Goal: Information Seeking & Learning: Find specific fact

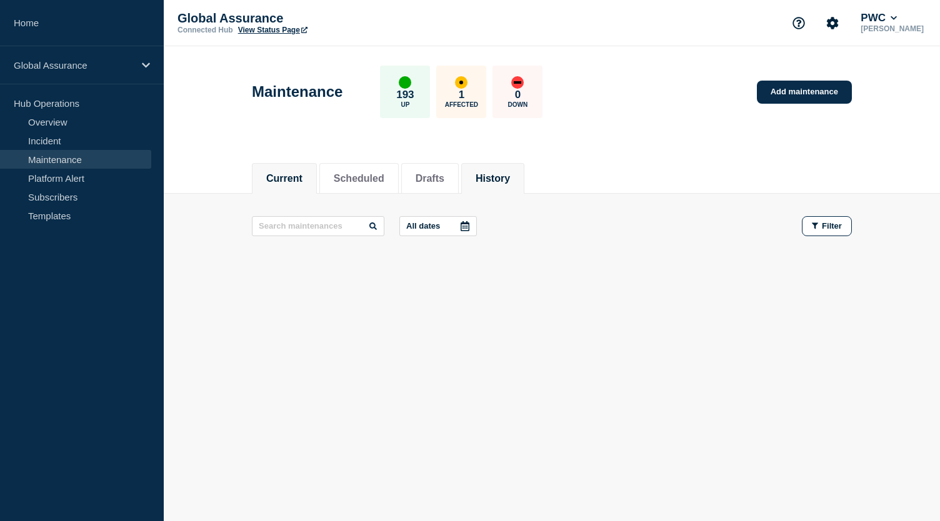
click at [501, 181] on button "History" at bounding box center [493, 178] width 34 height 11
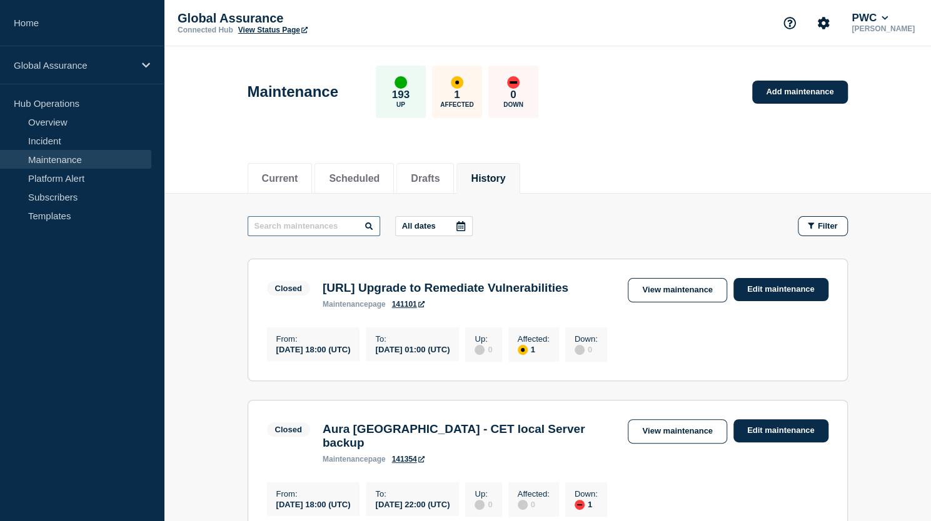
click at [271, 224] on input "text" at bounding box center [314, 226] width 133 height 20
type input "June"
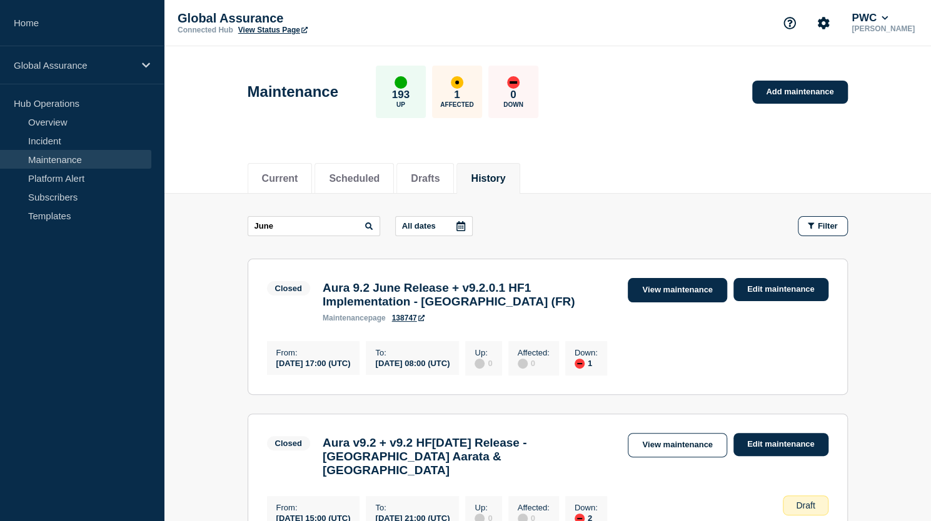
click at [678, 289] on link "View maintenance" at bounding box center [677, 290] width 99 height 24
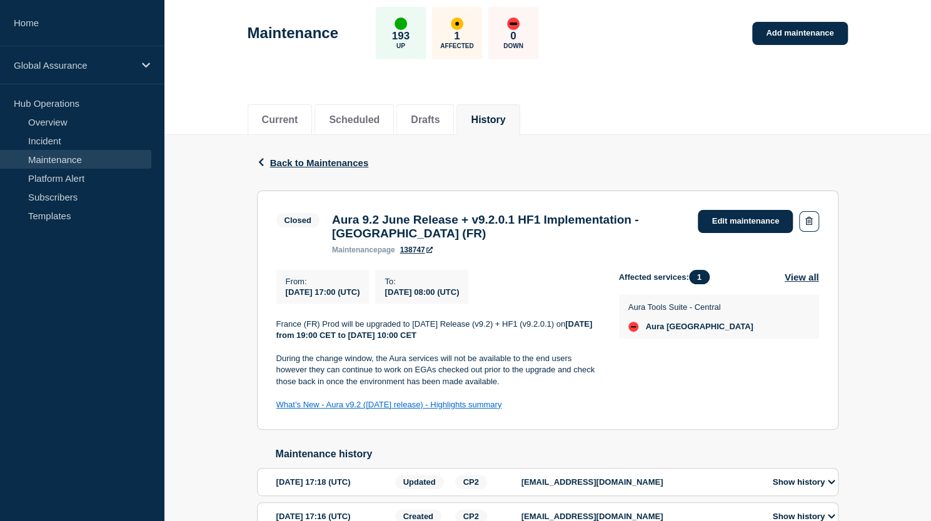
scroll to position [47, 0]
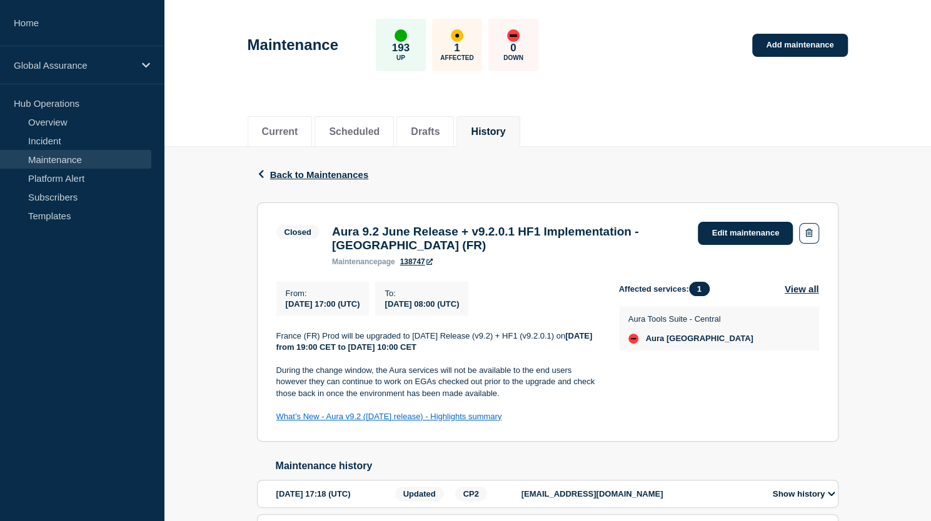
drag, startPoint x: 523, startPoint y: 423, endPoint x: 274, endPoint y: 421, distance: 248.8
click at [274, 421] on section "Closed Aura 9.2 June Release + v9.2.0.1 HF1 Implementation - [GEOGRAPHIC_DATA] …" at bounding box center [547, 323] width 581 height 240
copy link "What’s New - Aura v9.2 ([DATE] release) - Highlights summary"
